Goal: Task Accomplishment & Management: Use online tool/utility

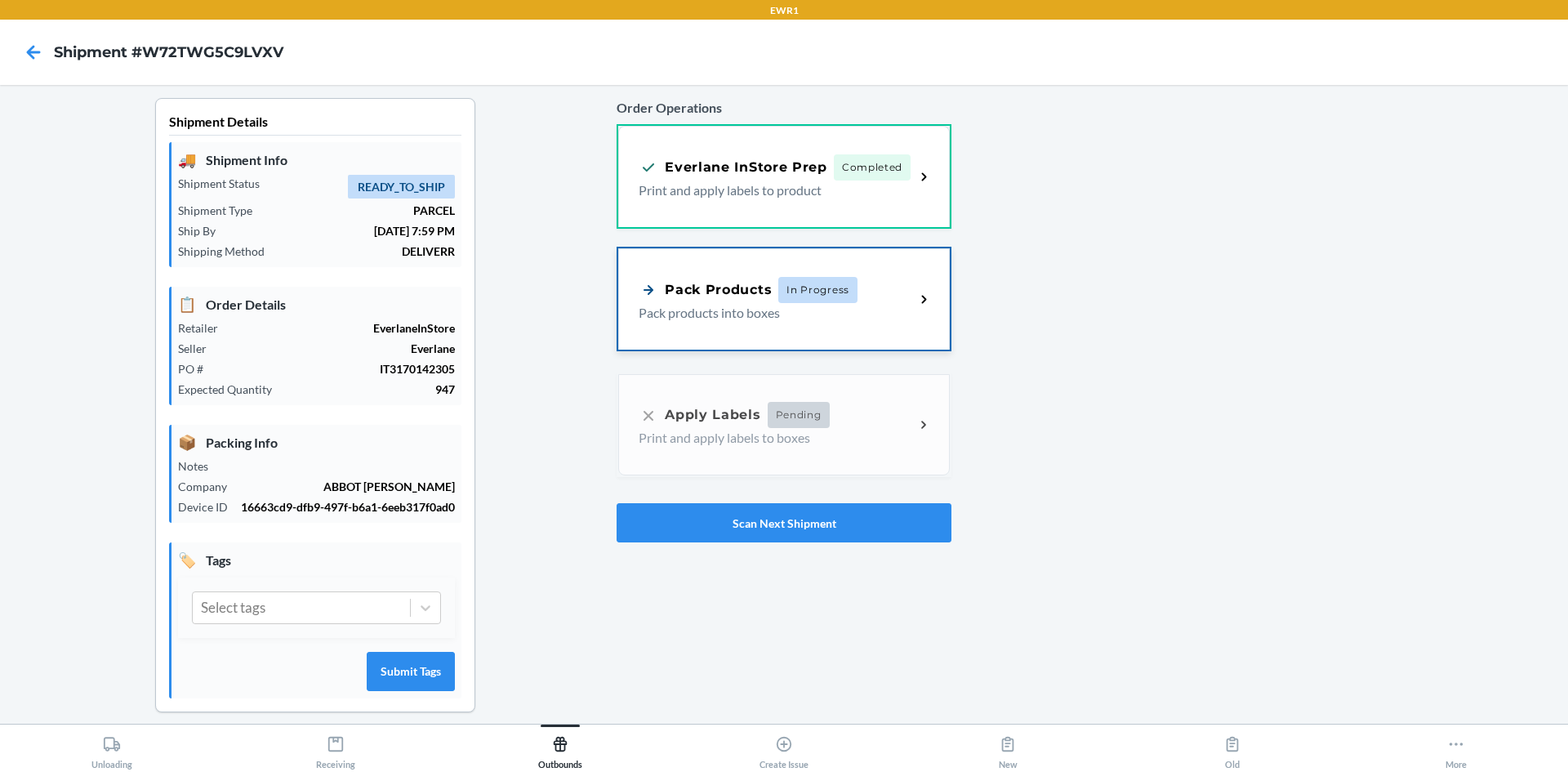
click at [696, 318] on p "Pack products into boxes" at bounding box center [770, 313] width 263 height 20
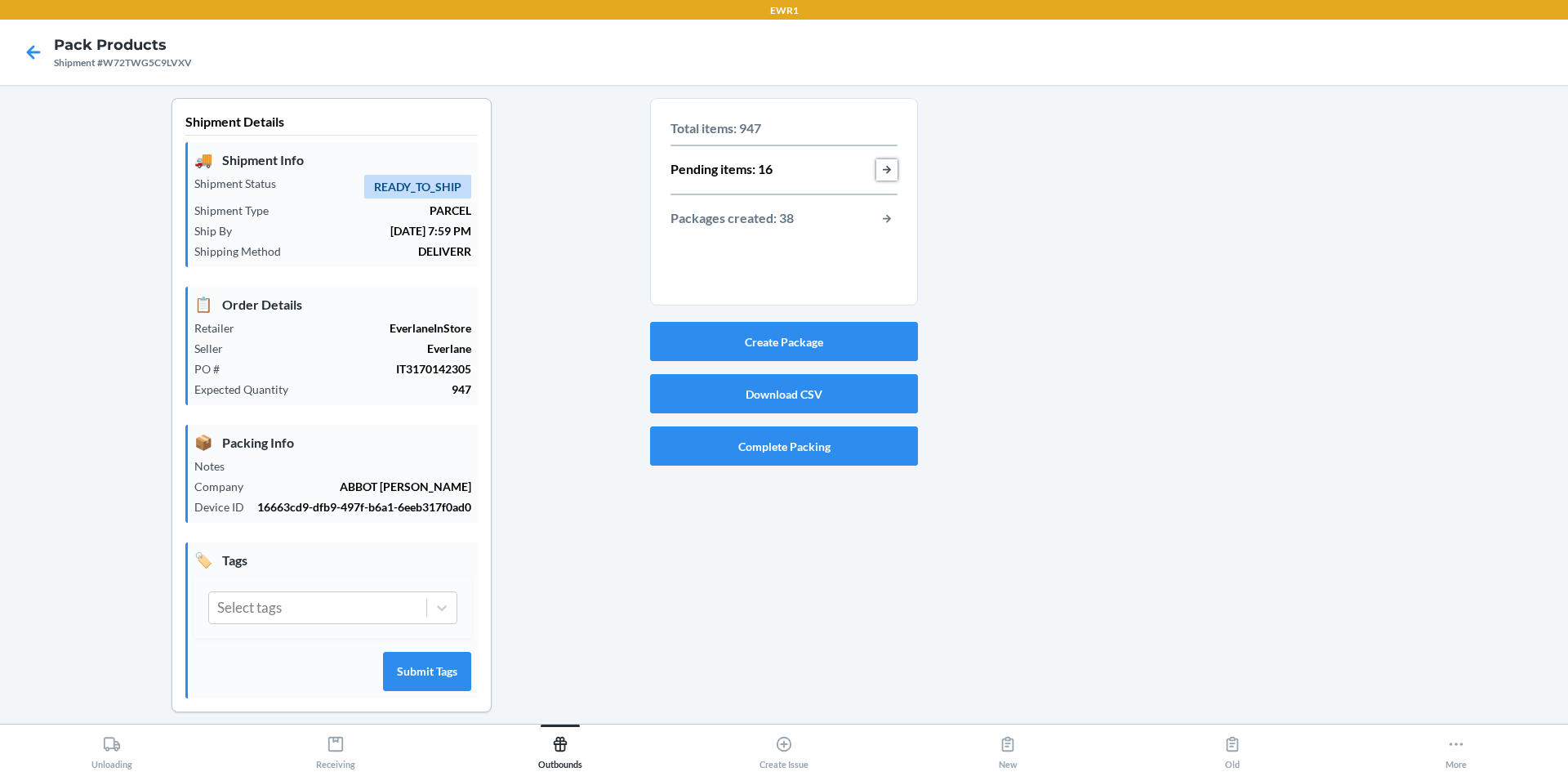
click at [878, 166] on button "button-view-pending-items" at bounding box center [887, 170] width 21 height 21
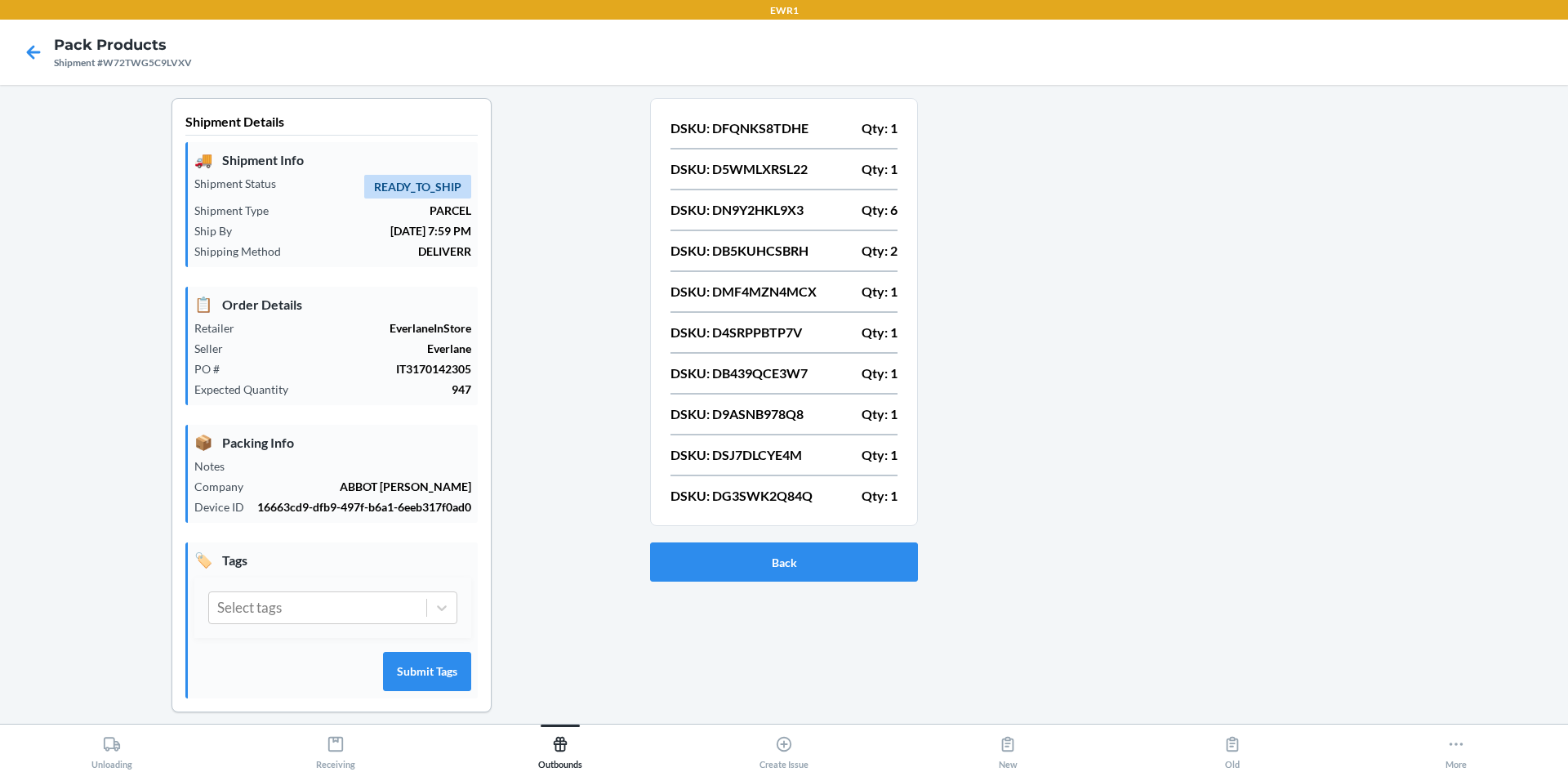
click at [1333, 156] on div at bounding box center [1236, 419] width 637 height 641
drag, startPoint x: 802, startPoint y: 127, endPoint x: 707, endPoint y: 129, distance: 95.0
click at [707, 129] on div "DSKU: DFQNKS8TDHE Qty: 1" at bounding box center [784, 128] width 227 height 20
copy p "DFQNKS8TDHE"
drag, startPoint x: 794, startPoint y: 166, endPoint x: 708, endPoint y: 164, distance: 86.0
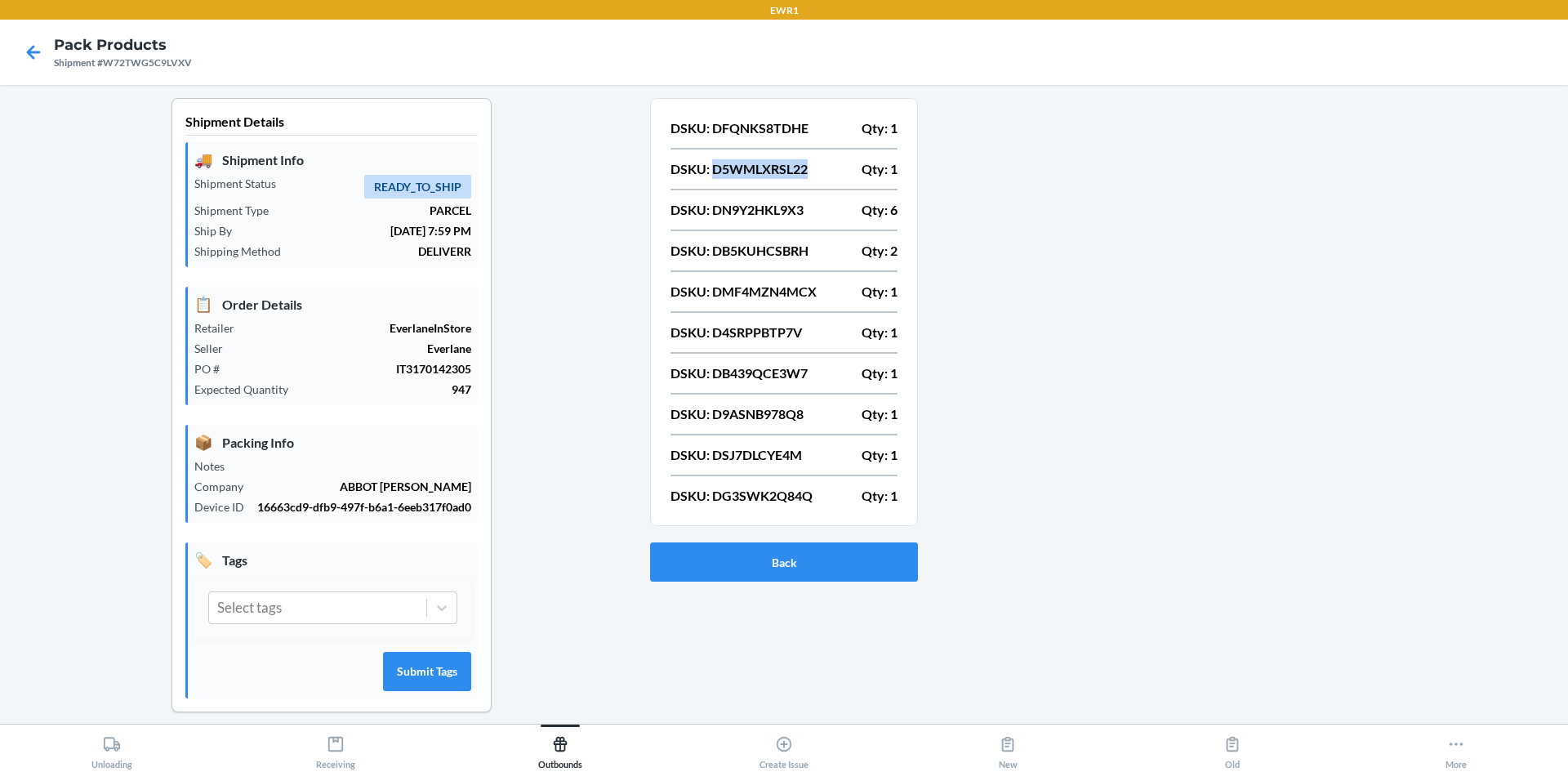
click at [708, 164] on div "DSKU: D5WMLXRSL22 Qty: 1" at bounding box center [784, 169] width 227 height 20
copy p "D5WMLXRSL22"
drag, startPoint x: 805, startPoint y: 208, endPoint x: 710, endPoint y: 202, distance: 95.2
click at [710, 202] on div "DSKU: DN9Y2HKL9X3 Qty: 6" at bounding box center [784, 210] width 227 height 20
copy p "DN9Y2HKL9X3"
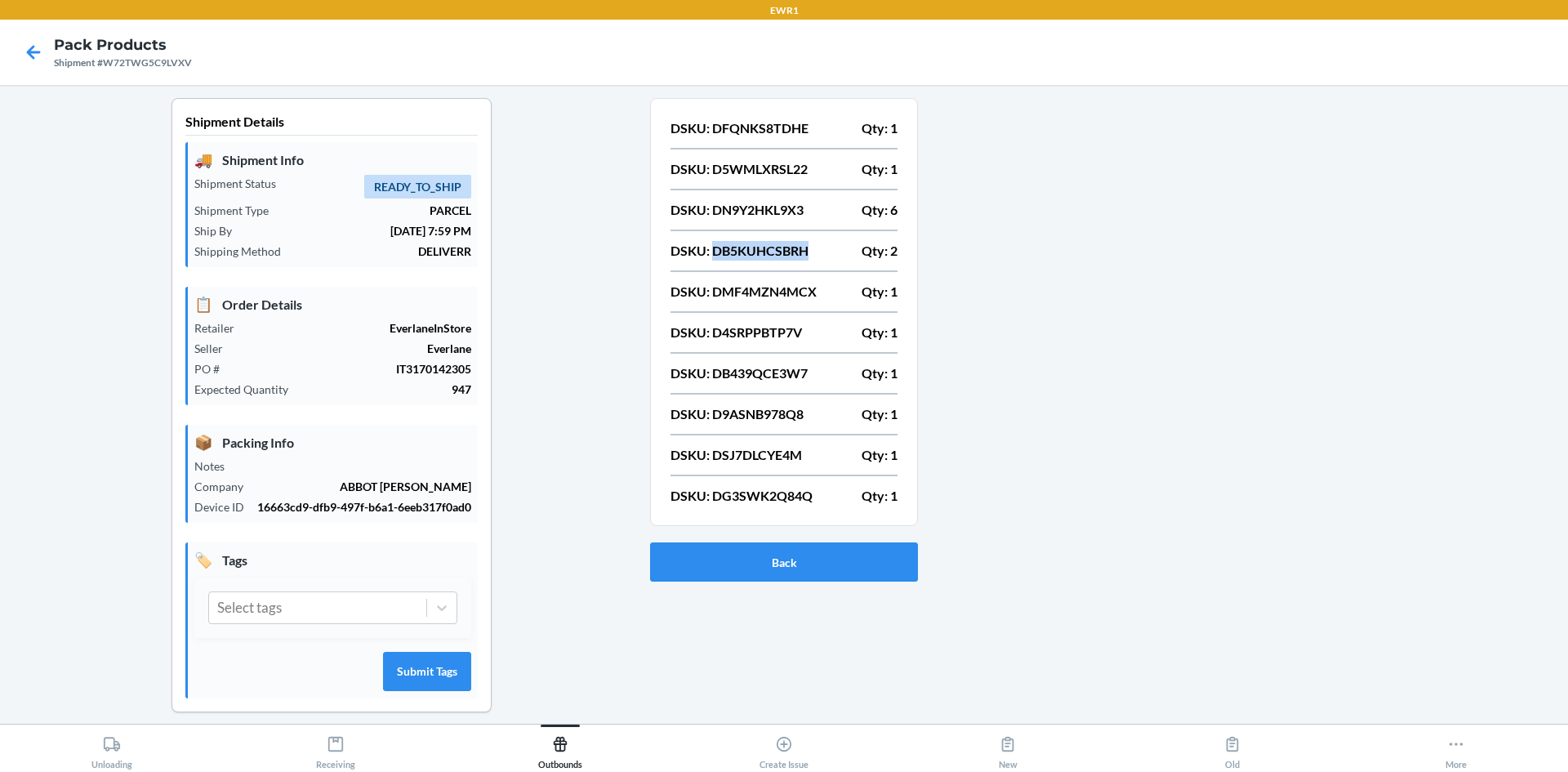
drag, startPoint x: 802, startPoint y: 248, endPoint x: 708, endPoint y: 252, distance: 94.1
click at [708, 252] on p "DSKU: DB5KUHCSBRH" at bounding box center [740, 250] width 138 height 20
copy p "DB5KUHCSBRH"
drag, startPoint x: 816, startPoint y: 293, endPoint x: 707, endPoint y: 293, distance: 109.0
click at [707, 293] on div "DSKU: DMF4MZN4MCX Qty: 1" at bounding box center [784, 291] width 227 height 20
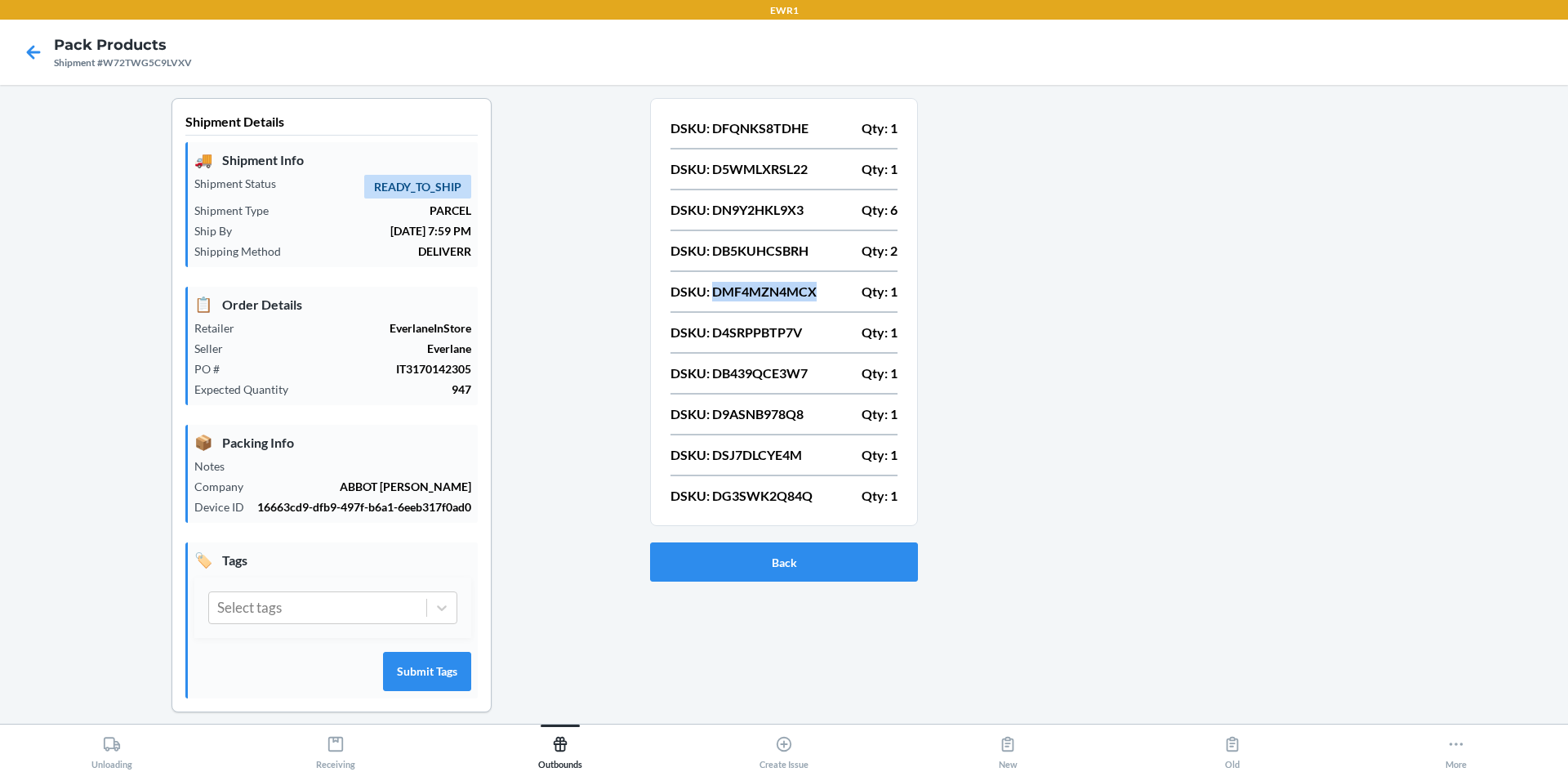
copy p "DMF4MZN4MCX"
drag, startPoint x: 804, startPoint y: 330, endPoint x: 709, endPoint y: 338, distance: 95.3
click at [709, 338] on div "DSKU: D4SRPPBTP7V Qty: 1" at bounding box center [784, 333] width 227 height 20
copy p "D4SRPPBTP7V"
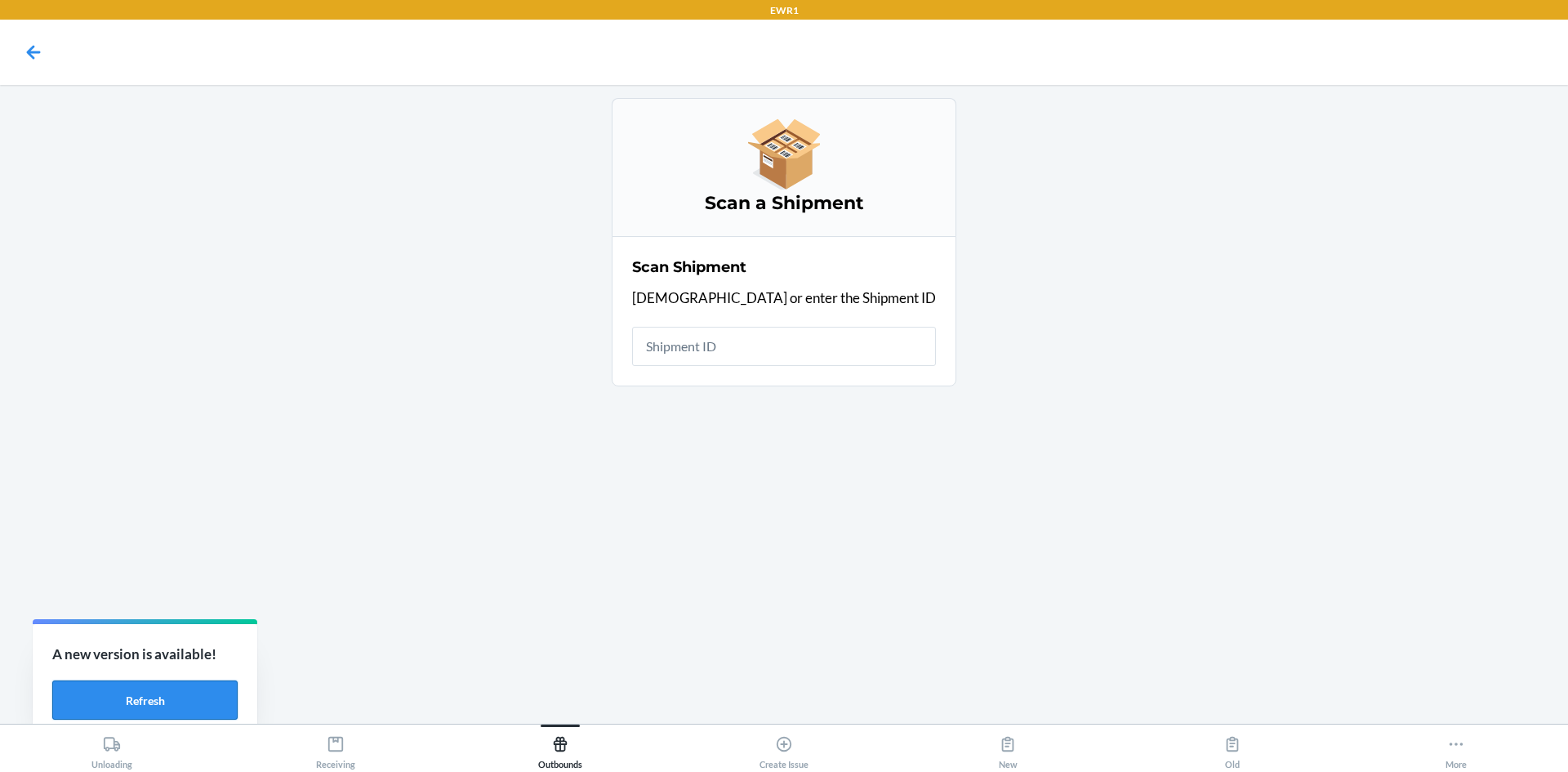
click at [122, 694] on button "Refresh" at bounding box center [145, 700] width 185 height 40
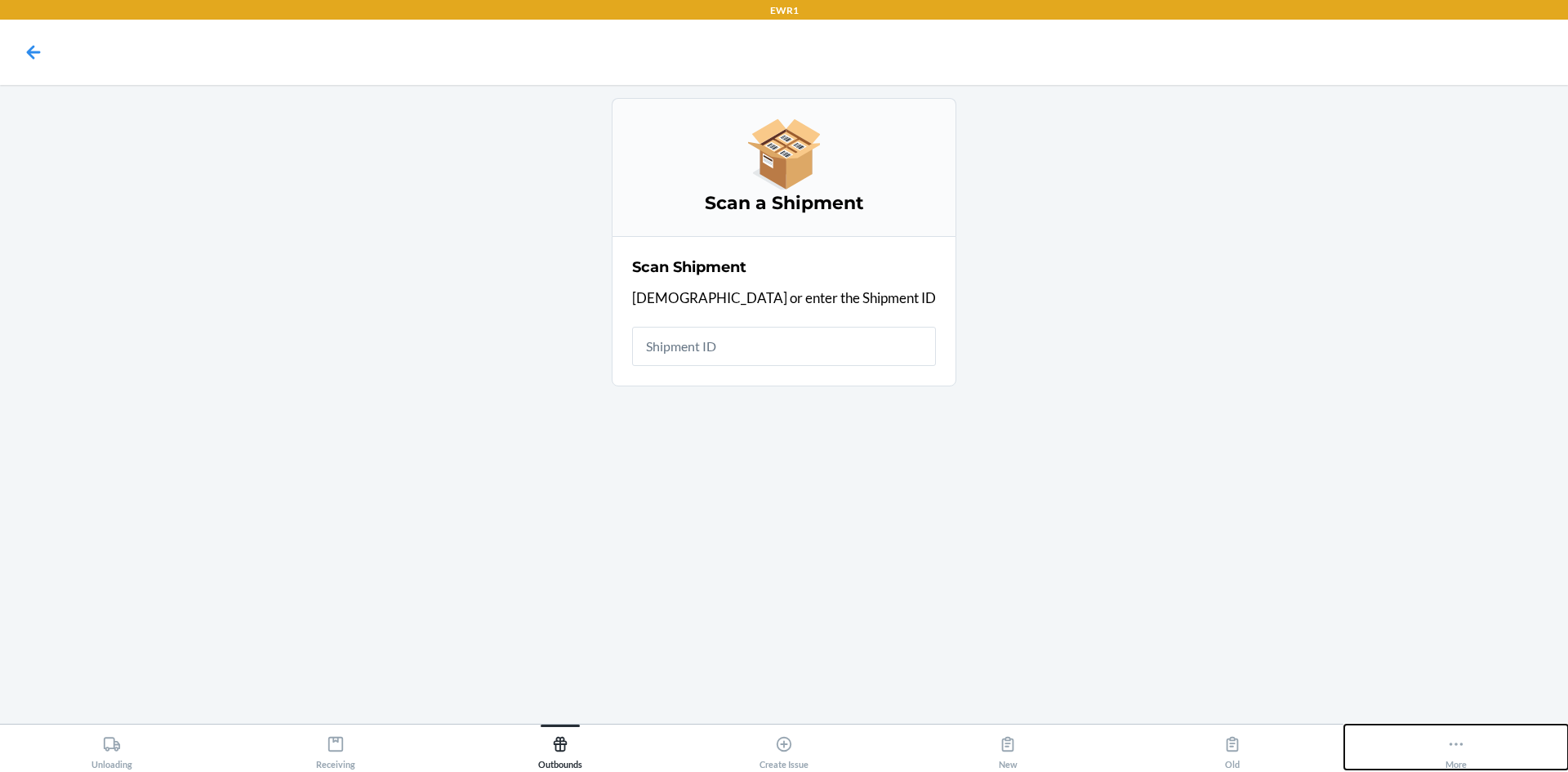
click at [1454, 757] on div "More" at bounding box center [1457, 748] width 21 height 41
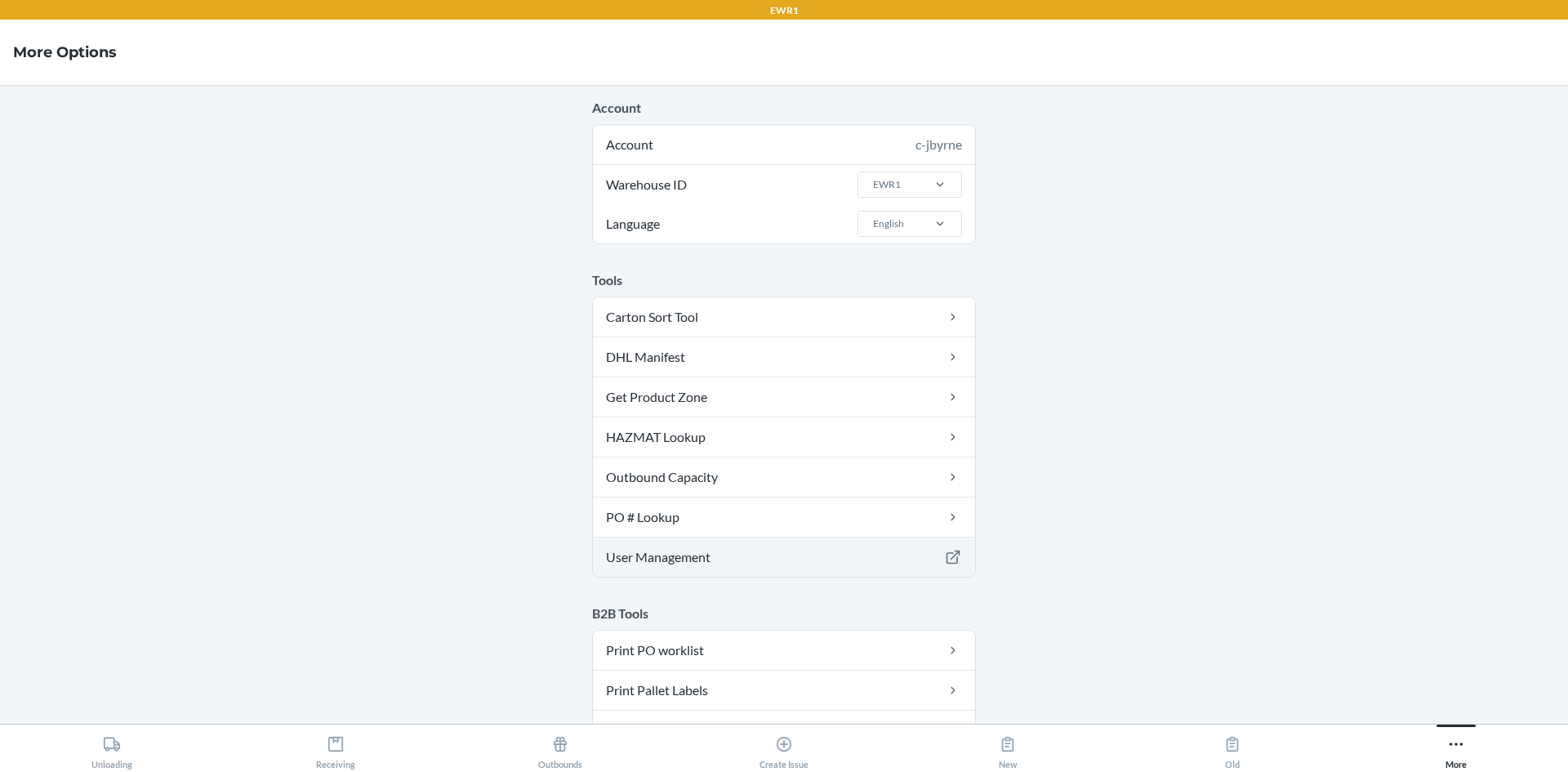
click at [770, 563] on link "User Management" at bounding box center [784, 558] width 383 height 40
